Goal: Task Accomplishment & Management: Manage account settings

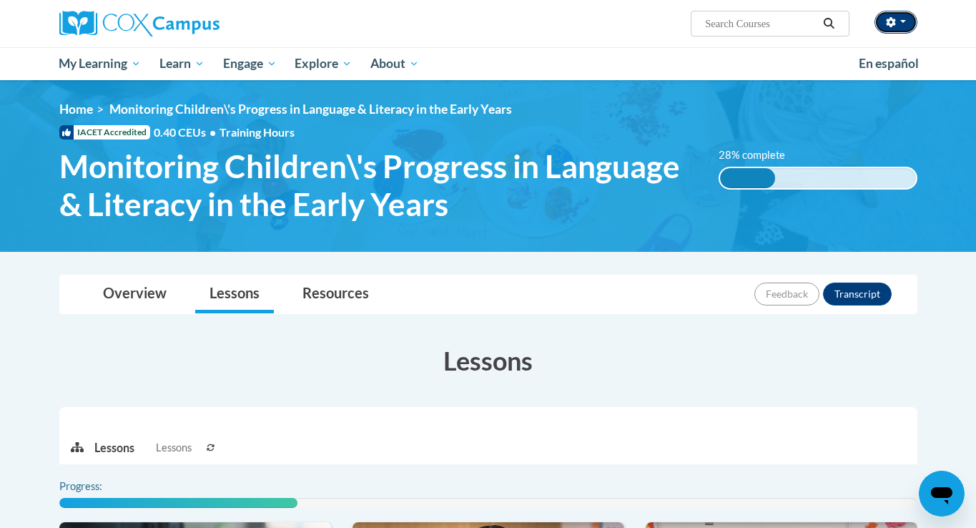
click at [911, 15] on button "button" at bounding box center [895, 22] width 43 height 23
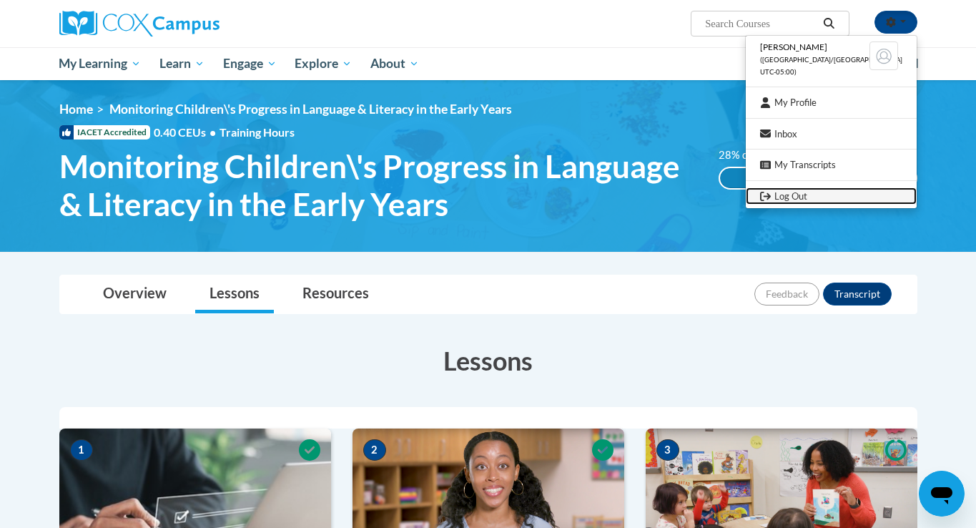
click at [849, 194] on link "Log Out" at bounding box center [831, 196] width 171 height 18
